Goal: Download file/media

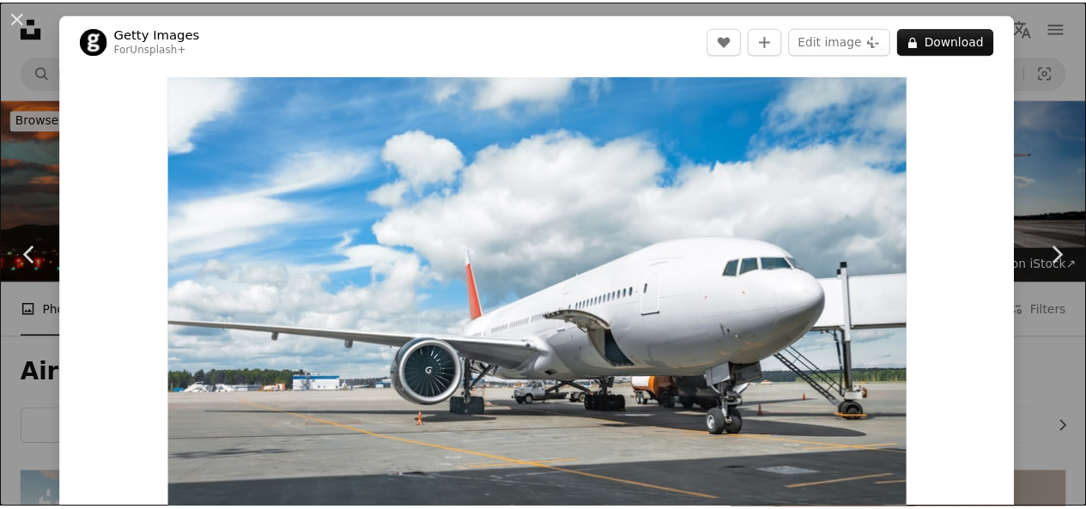
scroll to position [560, 0]
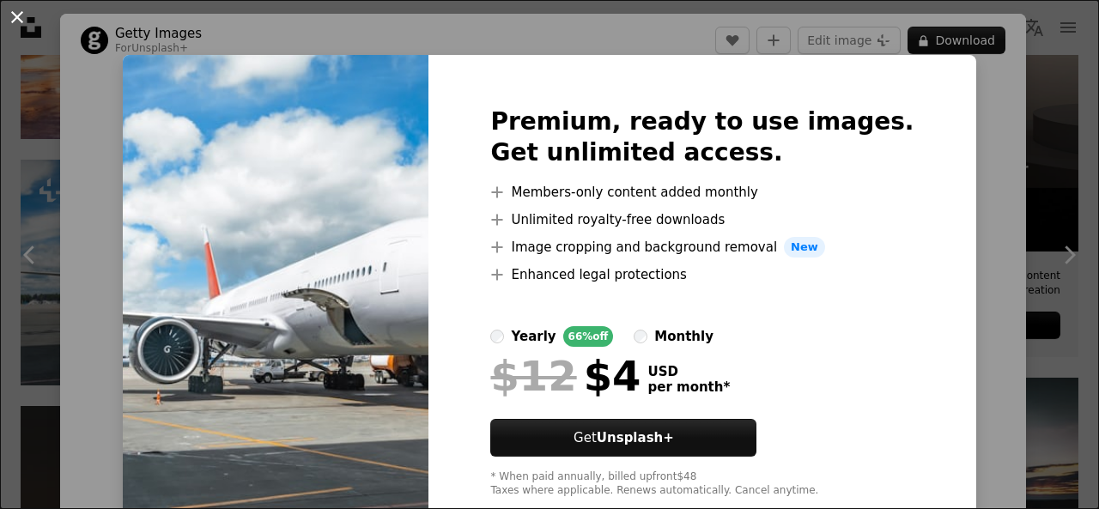
click at [17, 25] on button "An X shape" at bounding box center [17, 17] width 21 height 21
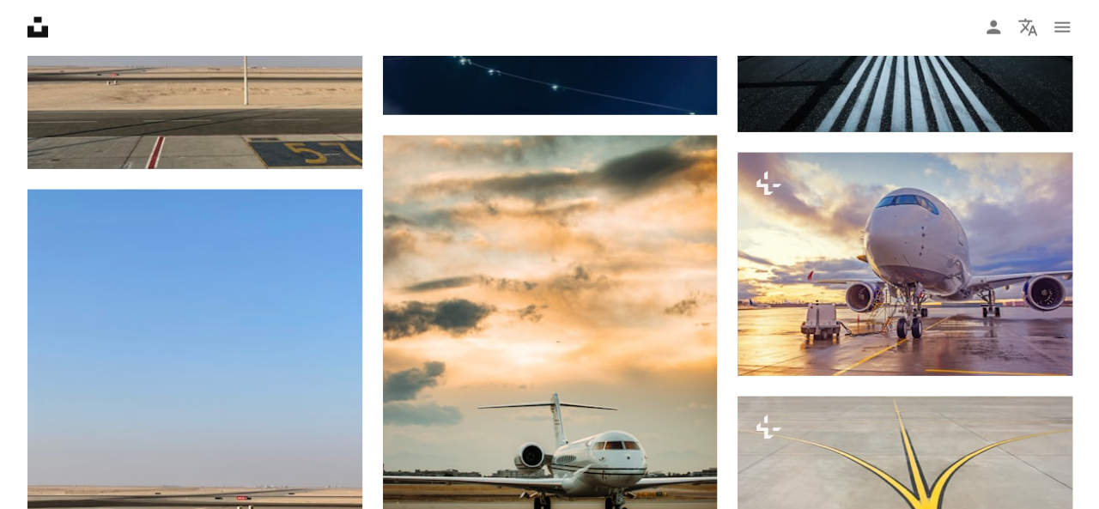
scroll to position [1945, 0]
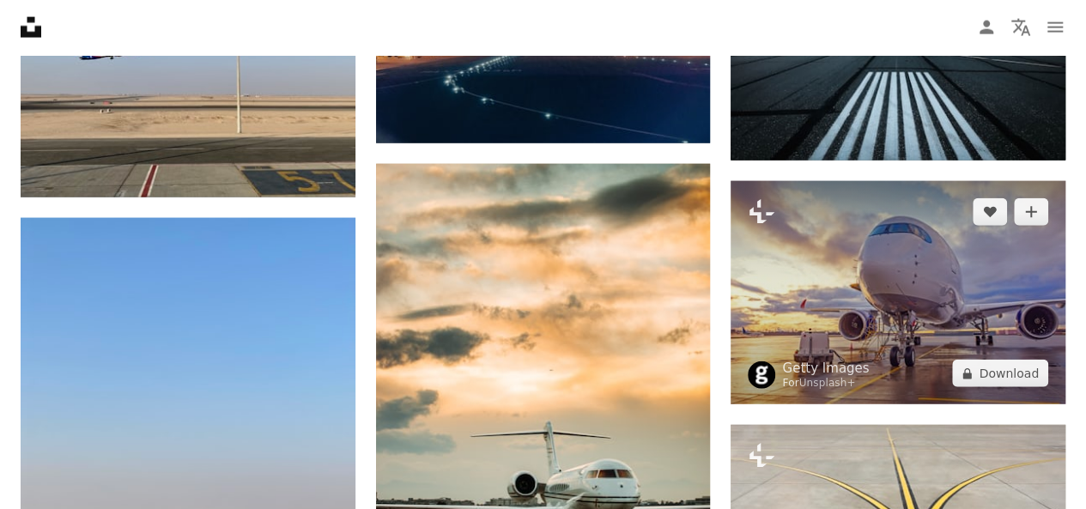
click at [886, 336] on img at bounding box center [897, 292] width 335 height 223
